Goal: Find specific page/section: Find specific page/section

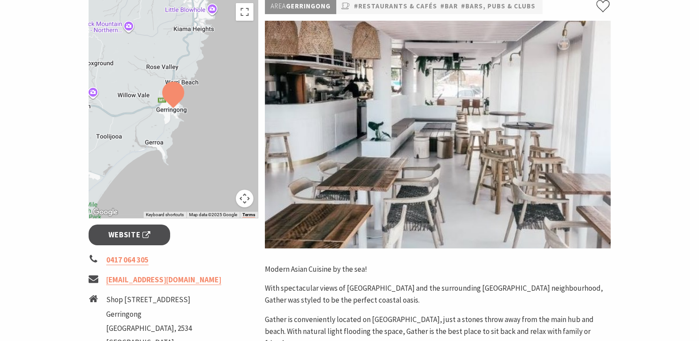
scroll to position [44, 0]
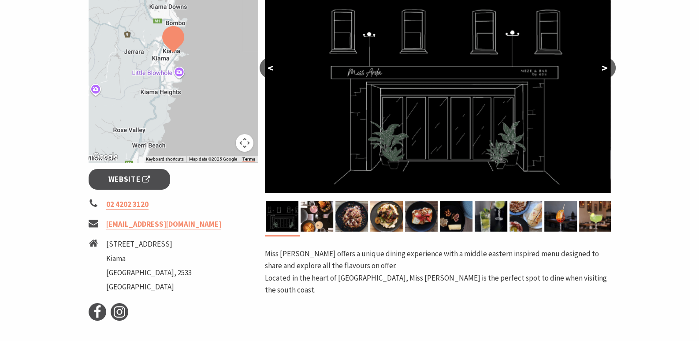
scroll to position [220, 0]
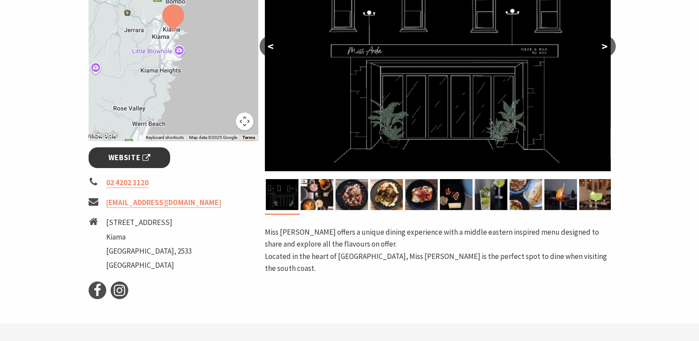
click at [131, 158] on span "Website" at bounding box center [129, 158] width 42 height 12
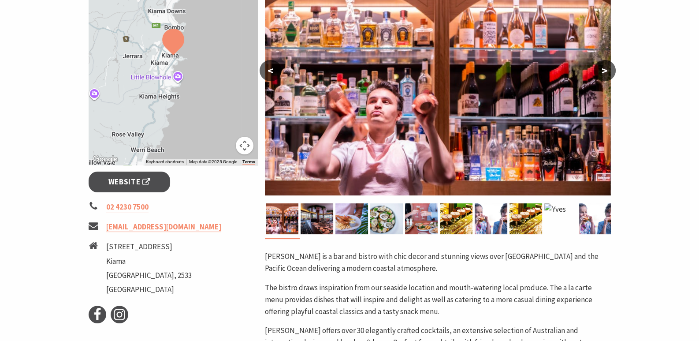
scroll to position [220, 0]
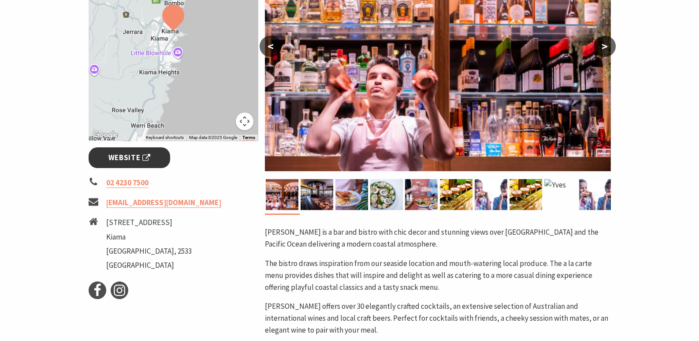
click at [128, 156] on span "Website" at bounding box center [129, 158] width 42 height 12
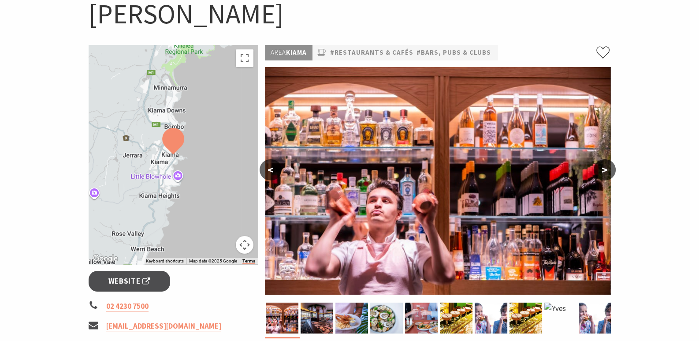
scroll to position [88, 0]
